Goal: Task Accomplishment & Management: Manage account settings

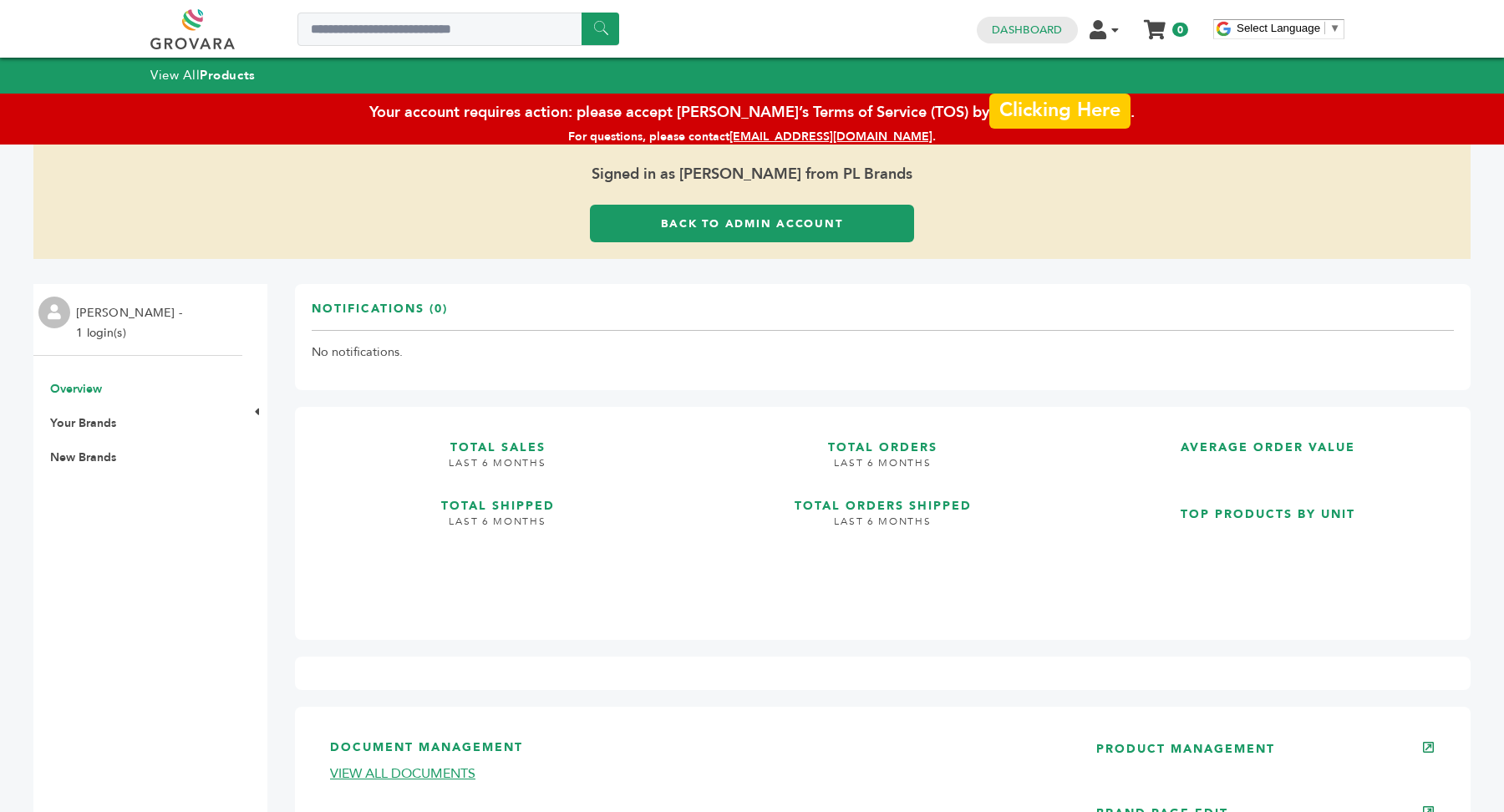
click at [1007, 112] on link "Clicking Here" at bounding box center [1059, 111] width 141 height 35
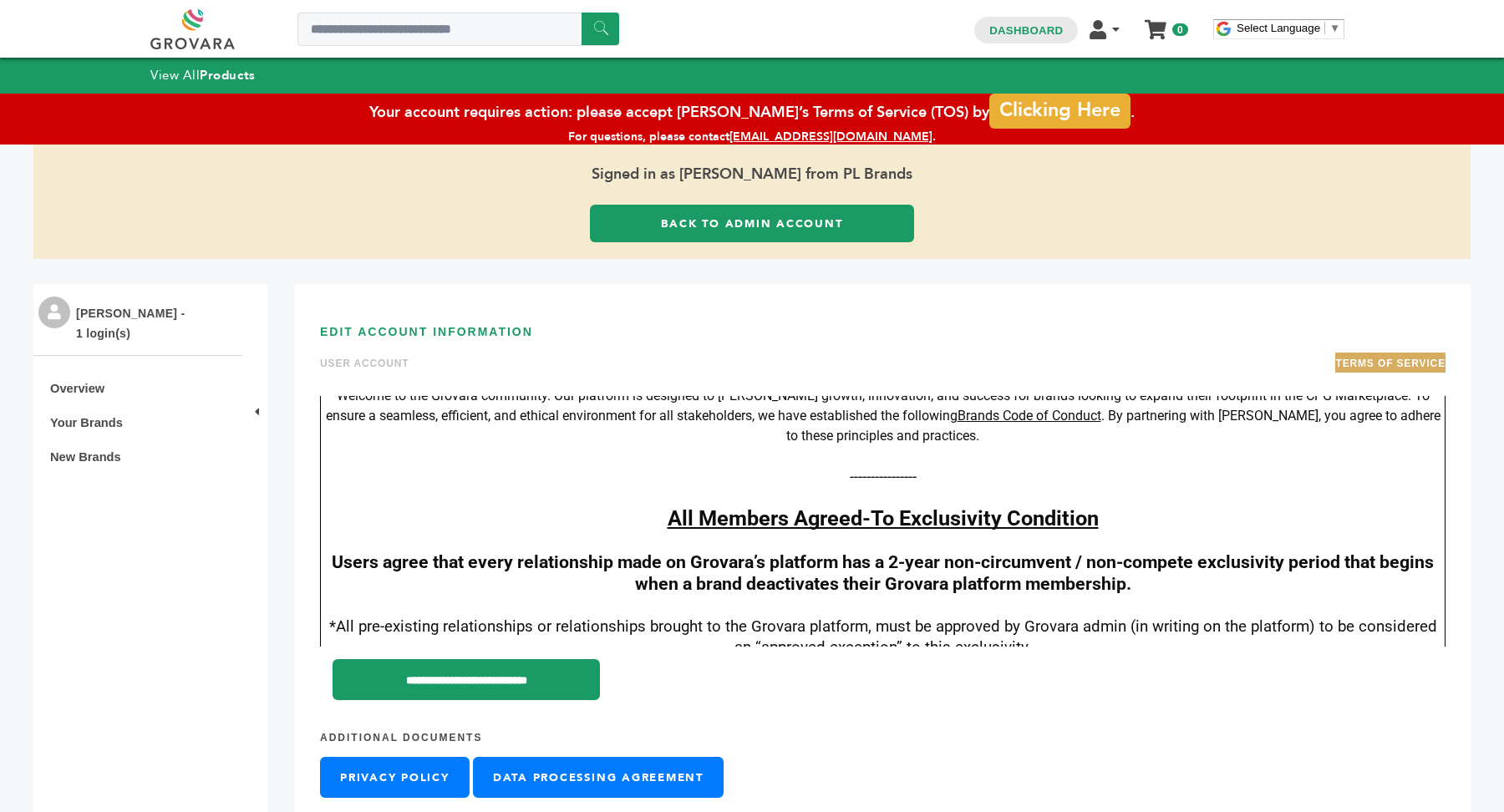
scroll to position [224, 0]
click at [85, 426] on link "Your Brands" at bounding box center [87, 422] width 72 height 13
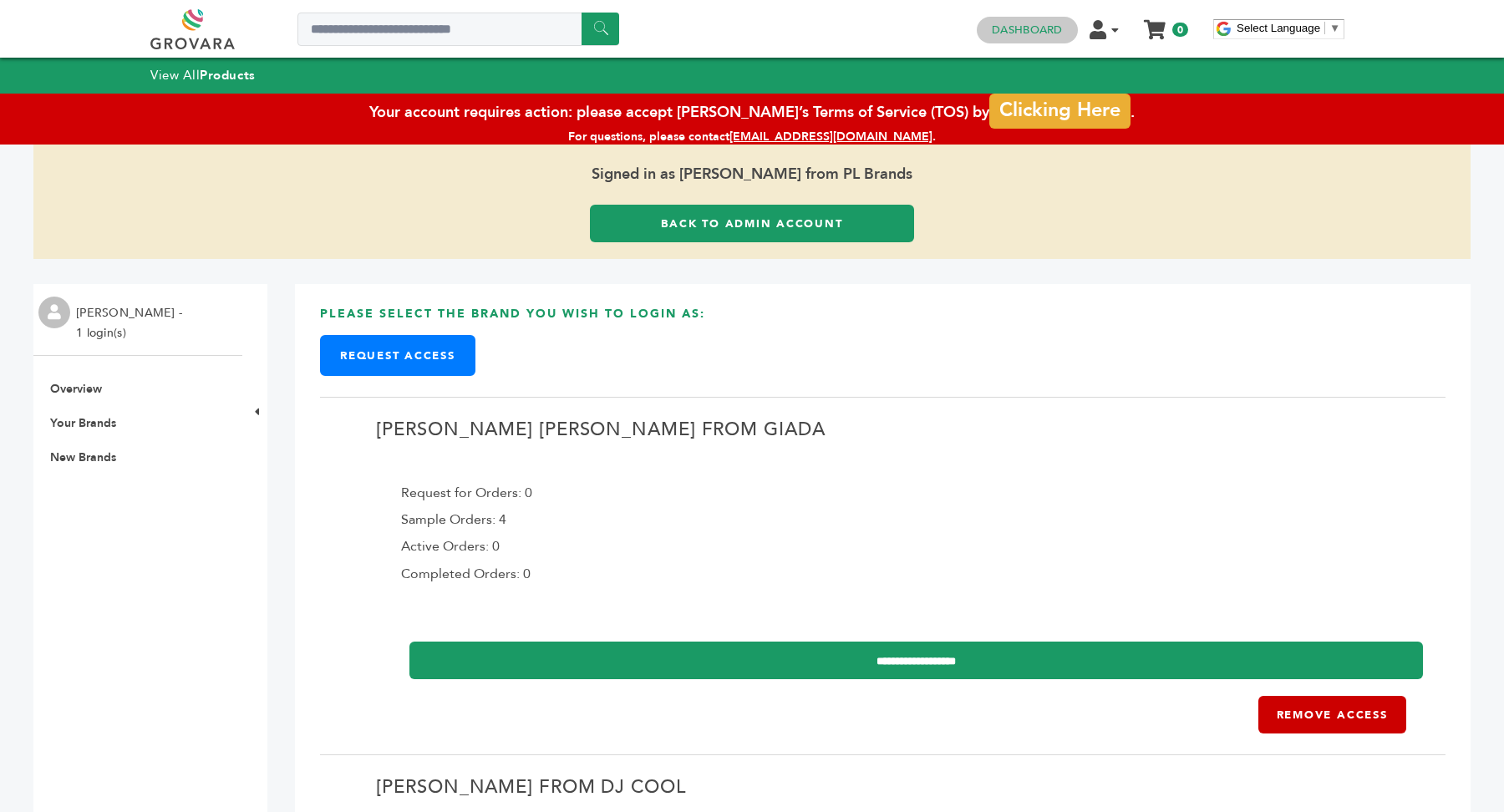
click at [1050, 19] on h4 "Dashboard" at bounding box center [1026, 30] width 100 height 27
click at [1032, 31] on link "Dashboard" at bounding box center [1026, 30] width 70 height 15
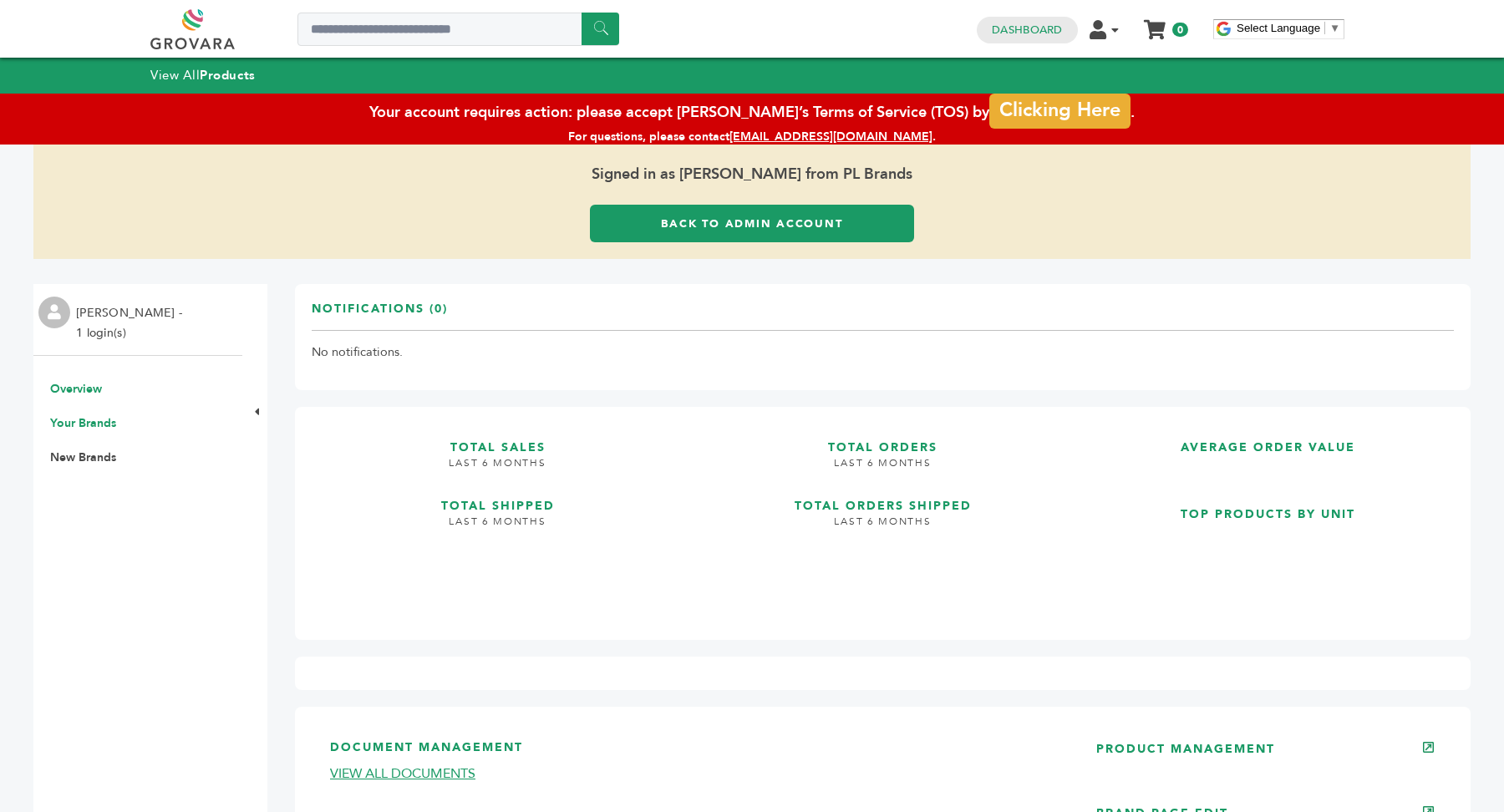
click at [65, 427] on link "Your Brands" at bounding box center [83, 422] width 66 height 16
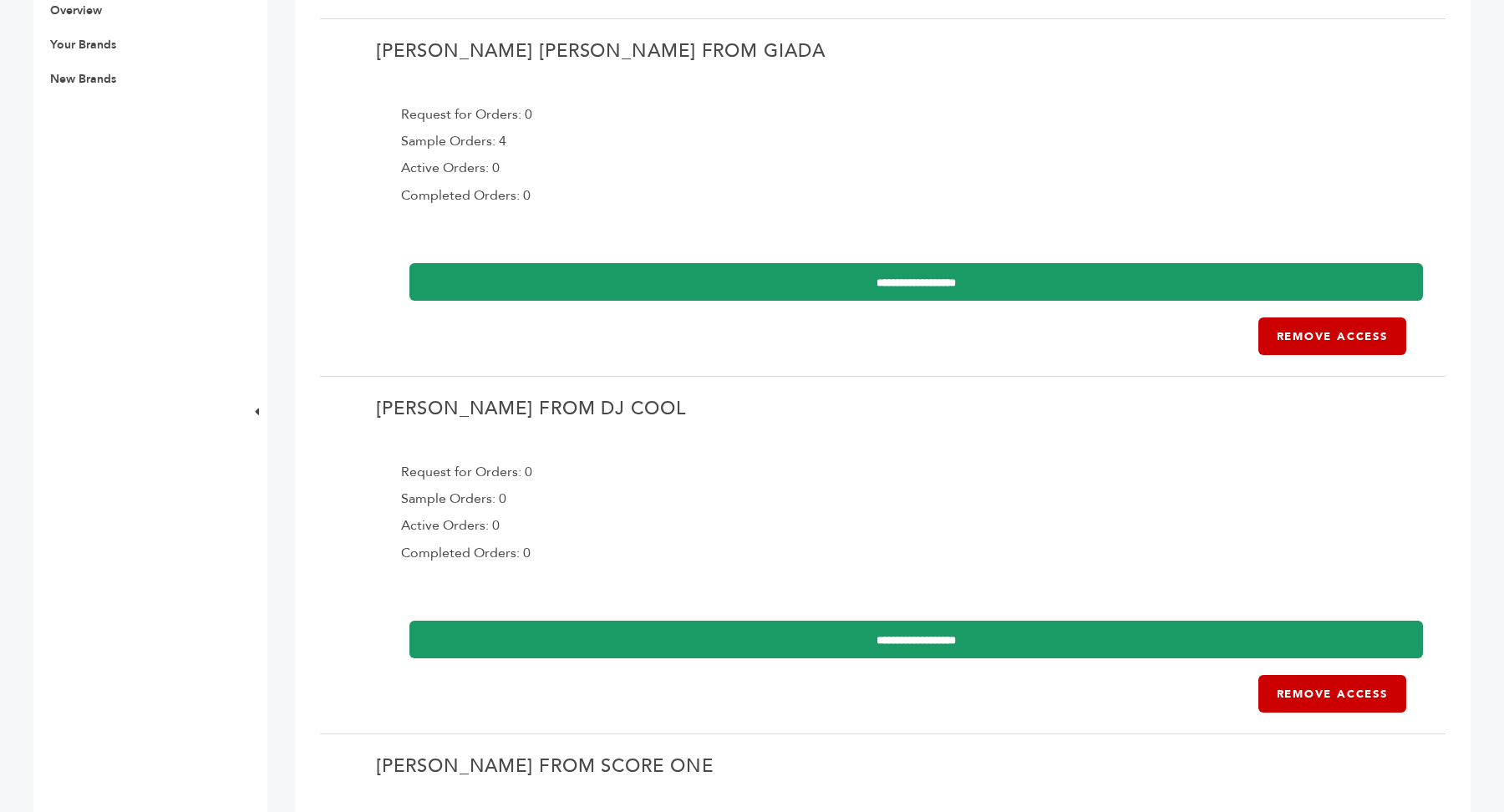
scroll to position [387, 0]
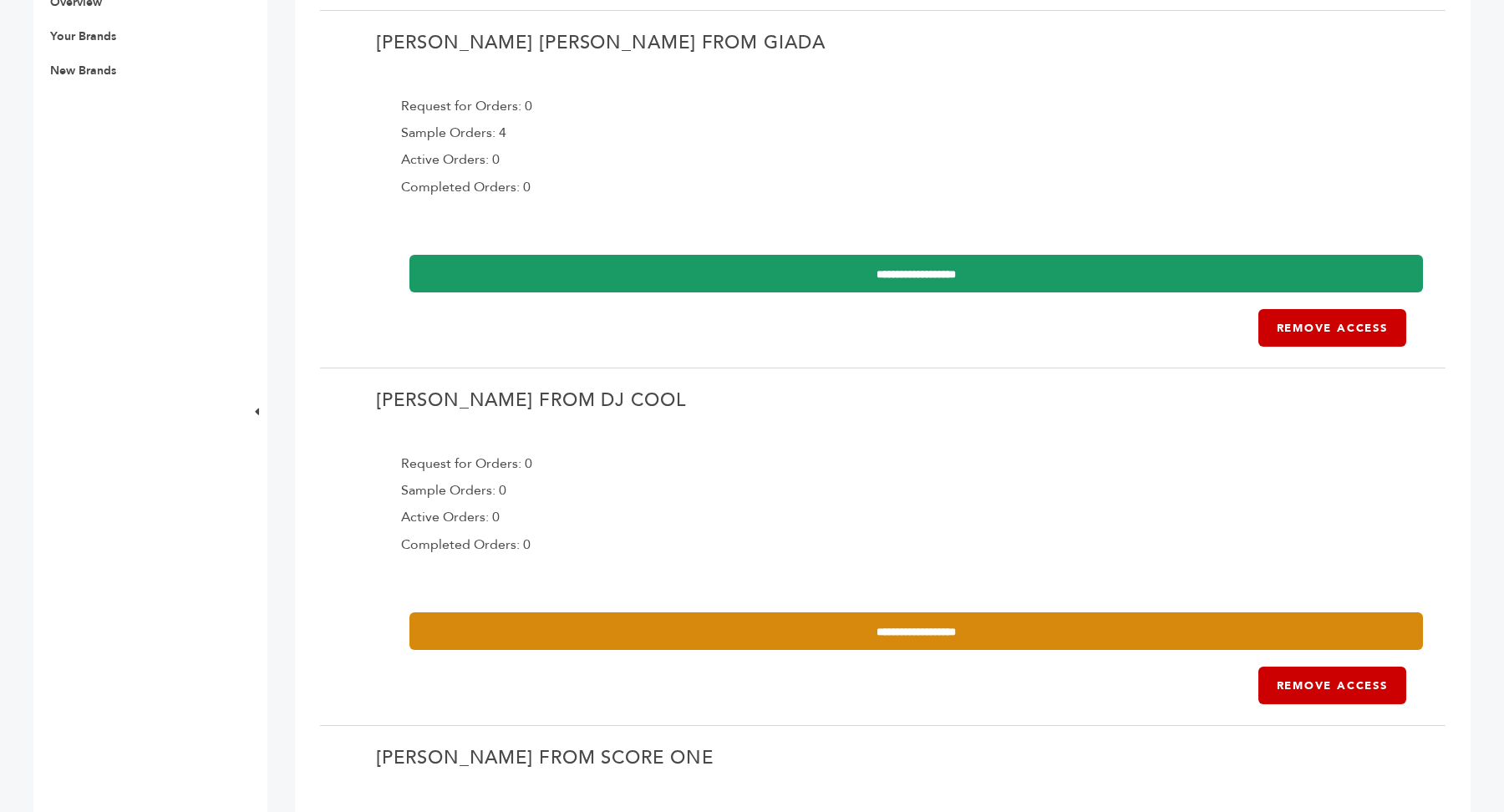
click at [879, 630] on input "**********" at bounding box center [915, 631] width 1012 height 38
